Goal: Information Seeking & Learning: Learn about a topic

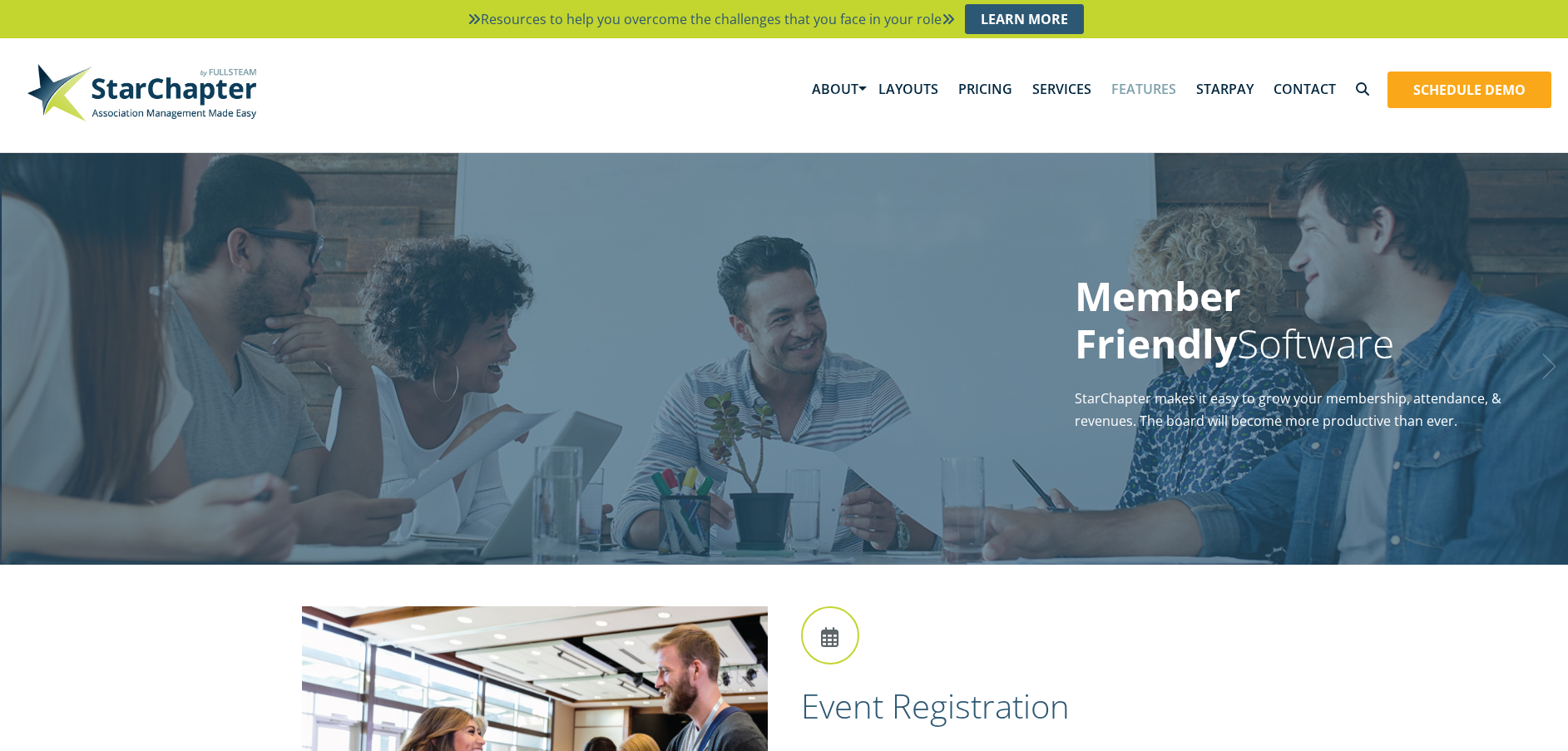
drag, startPoint x: 377, startPoint y: 138, endPoint x: 129, endPoint y: 85, distance: 253.6
click at [129, 85] on div "Resources to help you overcome the challenges that you face in your role Learn …" at bounding box center [784, 76] width 1568 height 152
drag, startPoint x: 102, startPoint y: 25, endPoint x: 210, endPoint y: 539, distance: 525.2
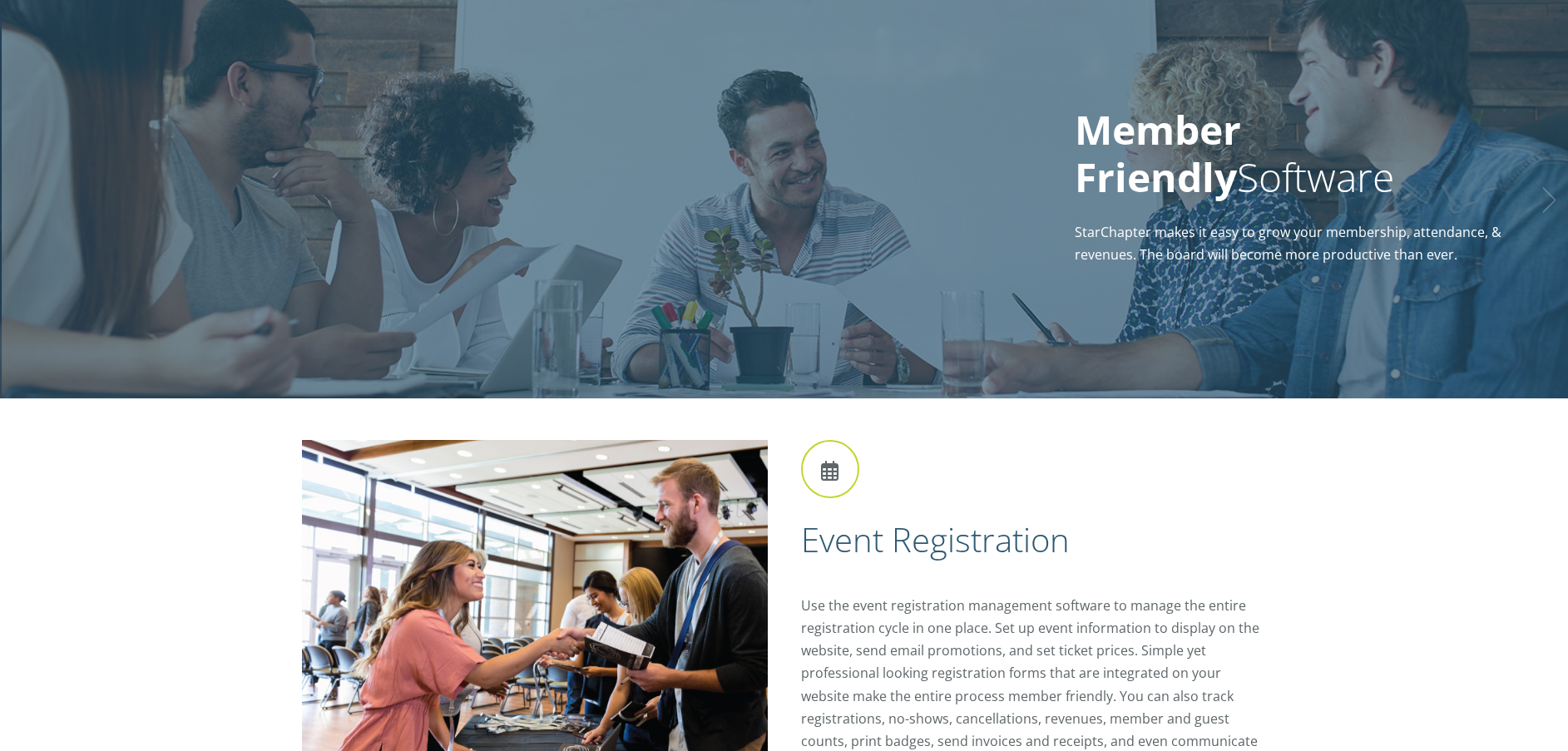
drag, startPoint x: 259, startPoint y: 441, endPoint x: 611, endPoint y: 523, distance: 361.4
click at [910, 541] on h2 "Event Registration" at bounding box center [1033, 539] width 466 height 44
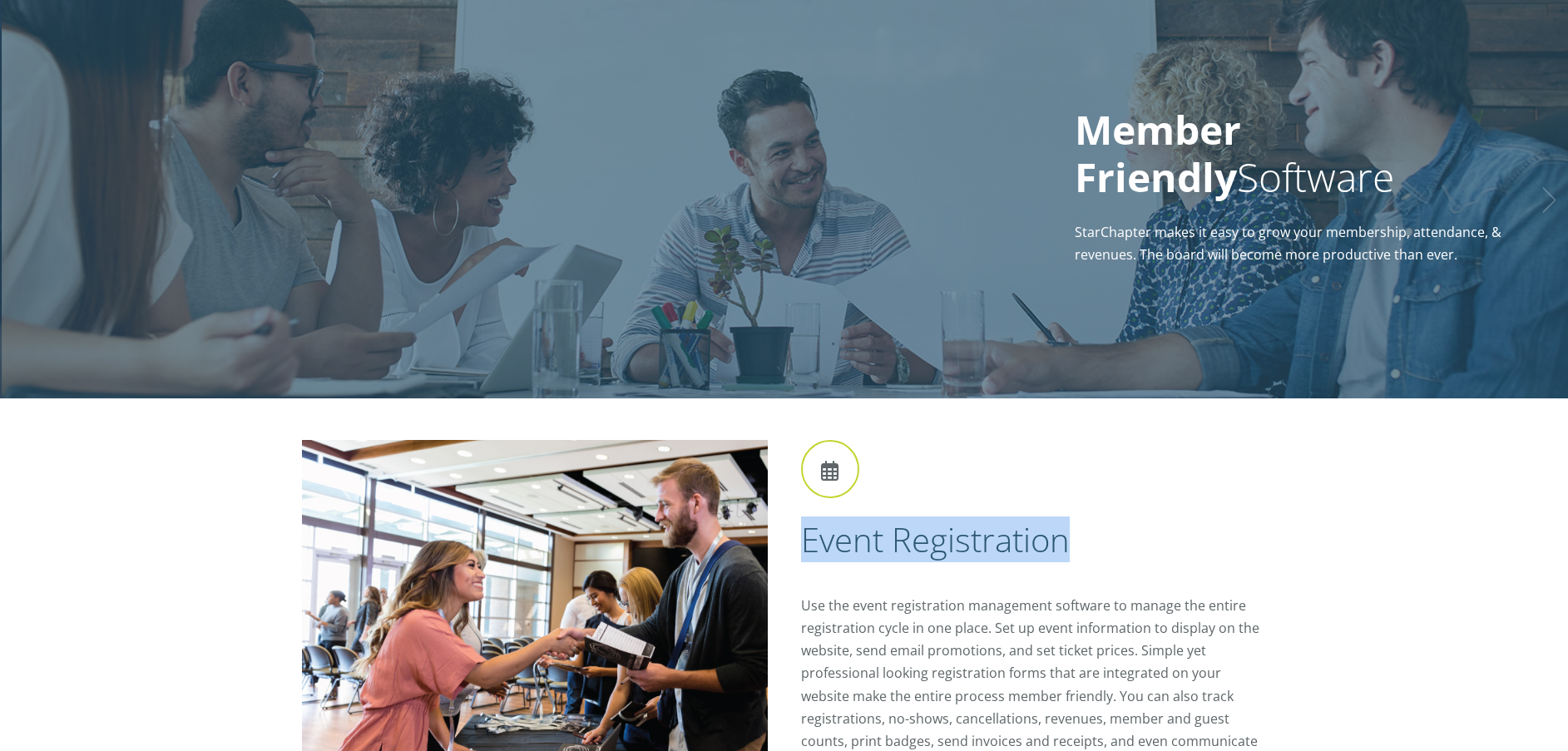
drag, startPoint x: 793, startPoint y: 534, endPoint x: 1069, endPoint y: 535, distance: 276.0
click at [1069, 535] on div "Event Registration Use the event registration management software to manage the…" at bounding box center [1025, 617] width 483 height 356
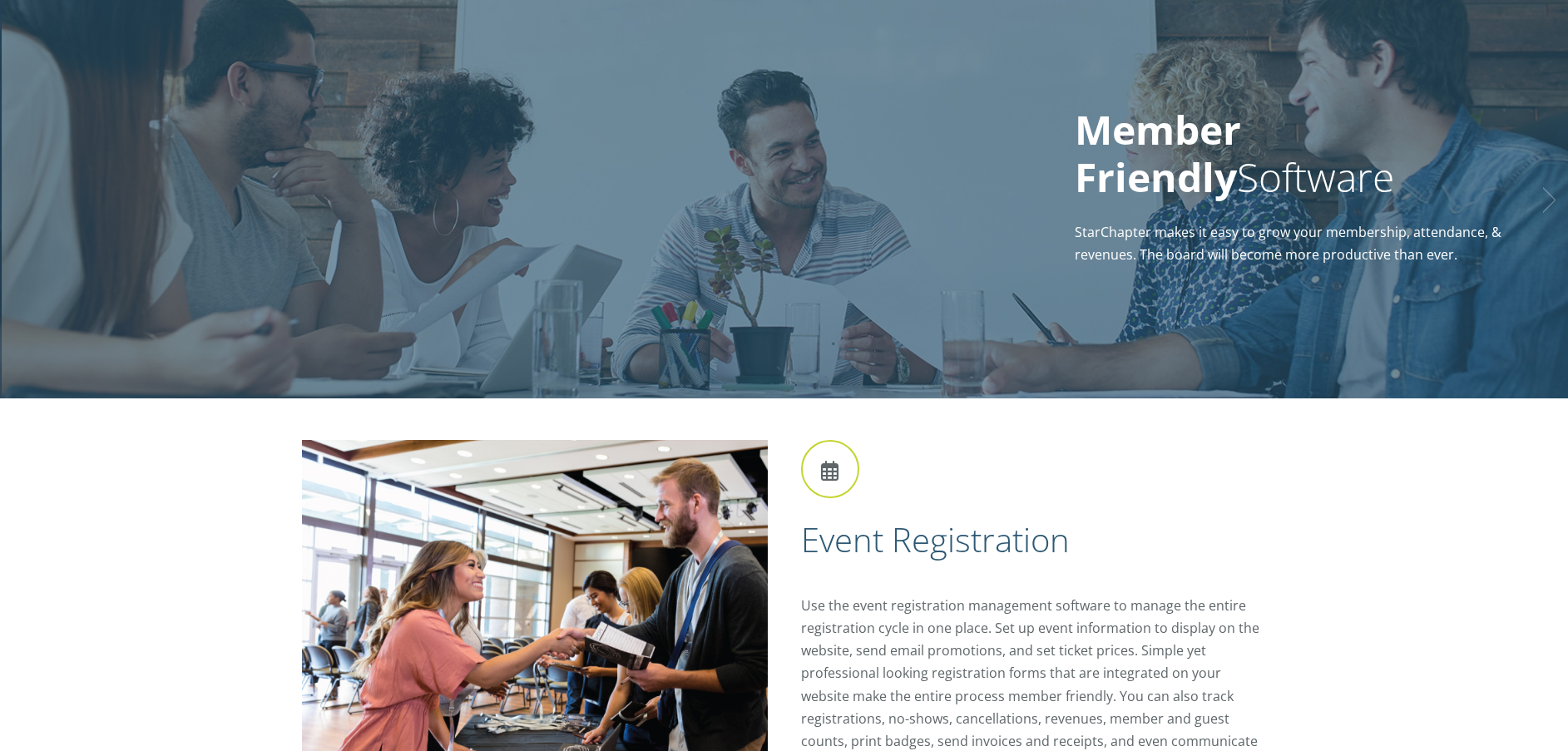
click at [1065, 567] on div "Event Registration Use the event registration management software to manage the…" at bounding box center [1025, 617] width 483 height 356
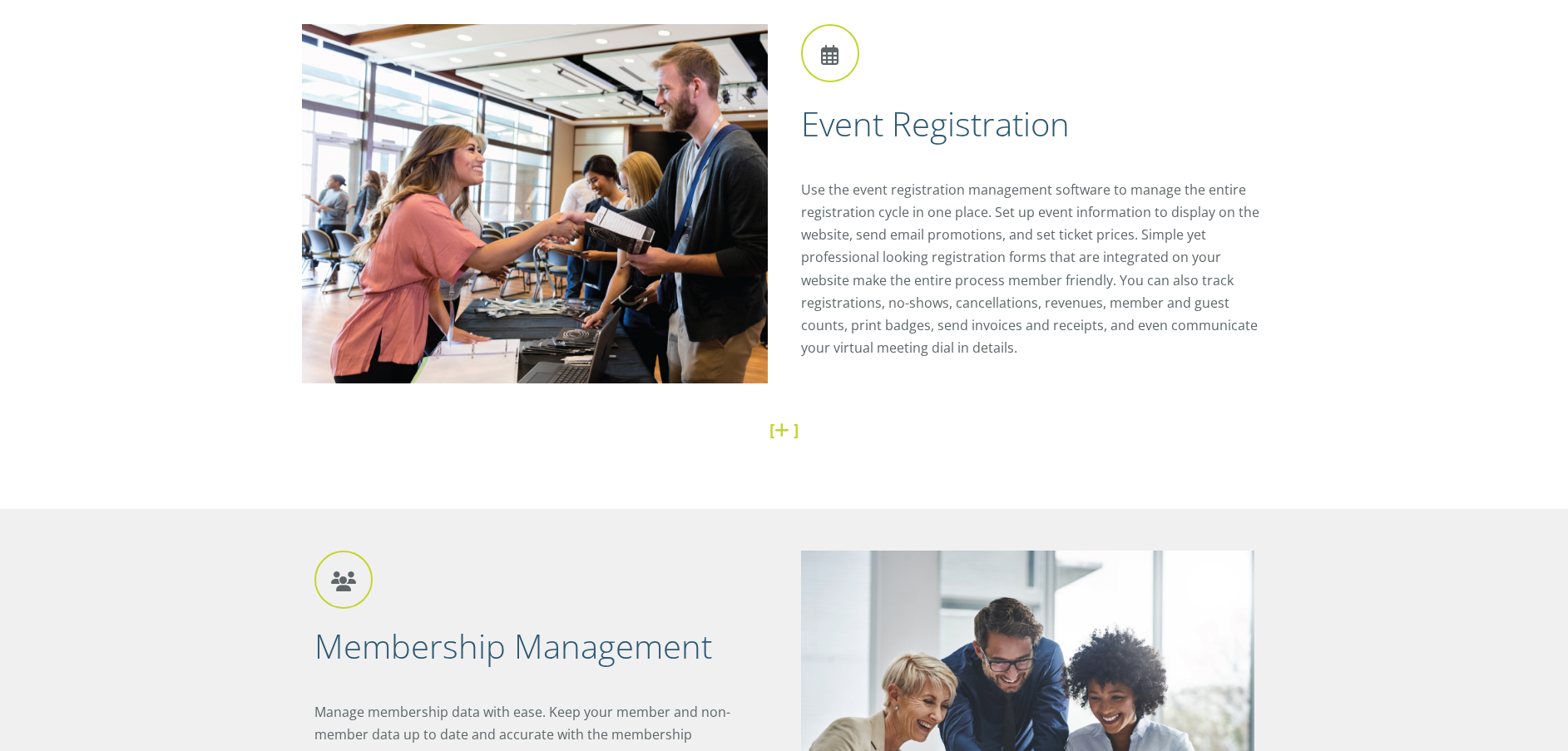
scroll to position [831, 0]
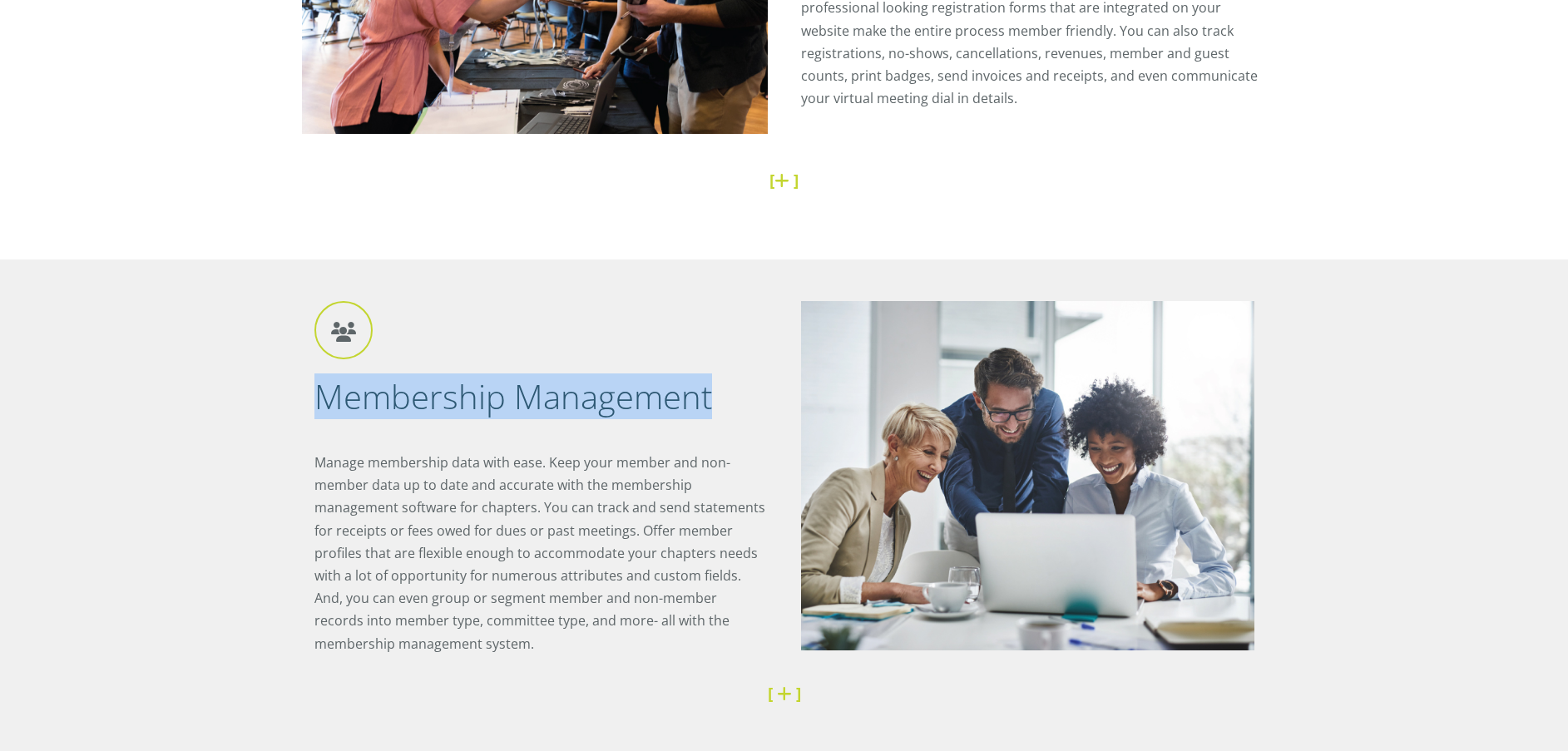
drag, startPoint x: 319, startPoint y: 398, endPoint x: 714, endPoint y: 399, distance: 395.0
click at [714, 399] on h2 "Membership Management" at bounding box center [540, 396] width 453 height 44
click at [715, 415] on h2 "Membership Management" at bounding box center [540, 396] width 453 height 44
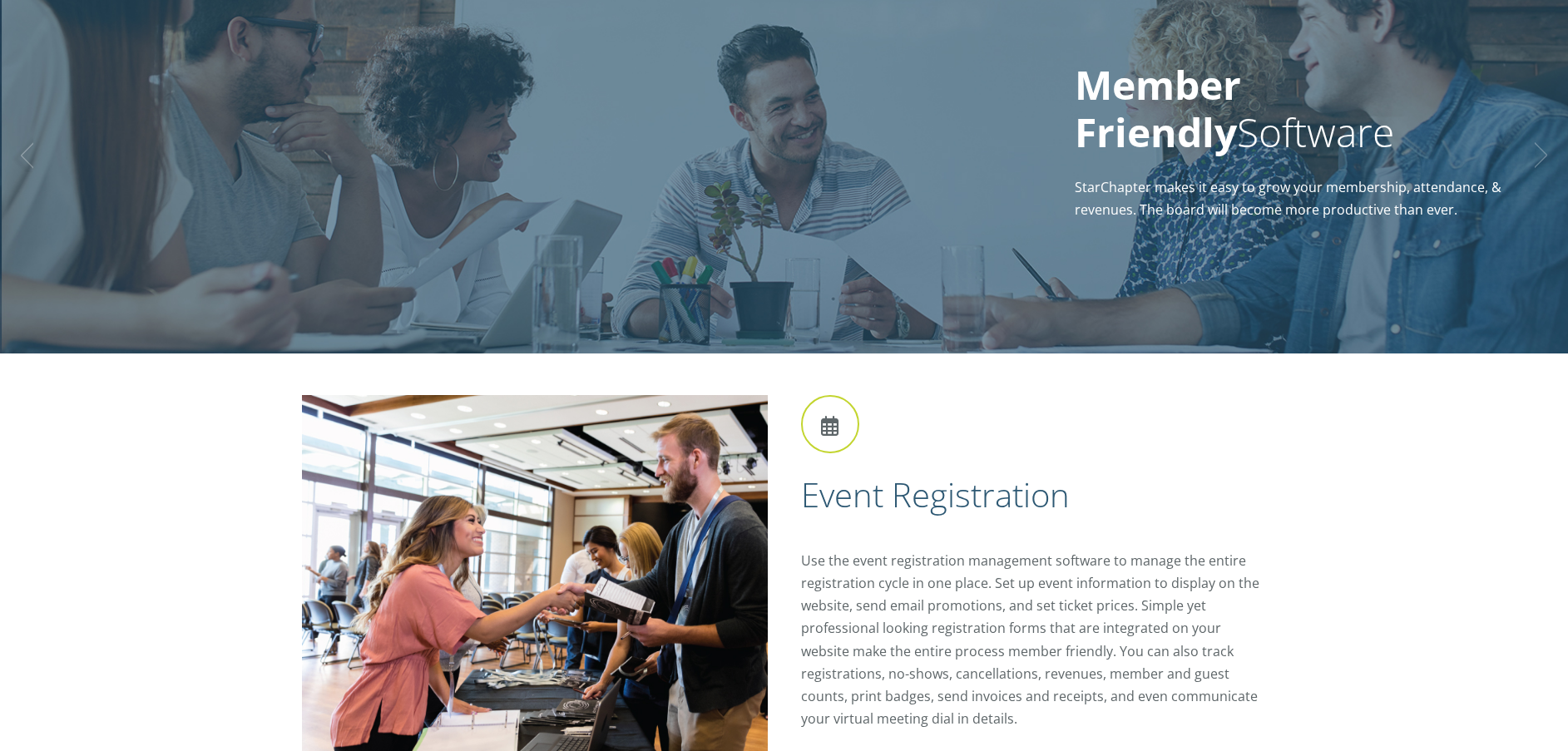
scroll to position [0, 0]
